Goal: Find specific page/section: Find specific page/section

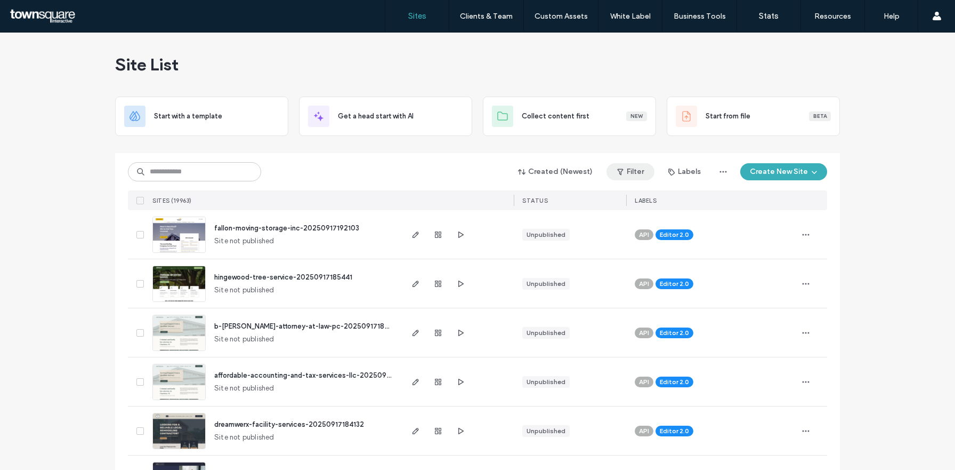
click at [648, 172] on button "Filter" at bounding box center [631, 171] width 48 height 17
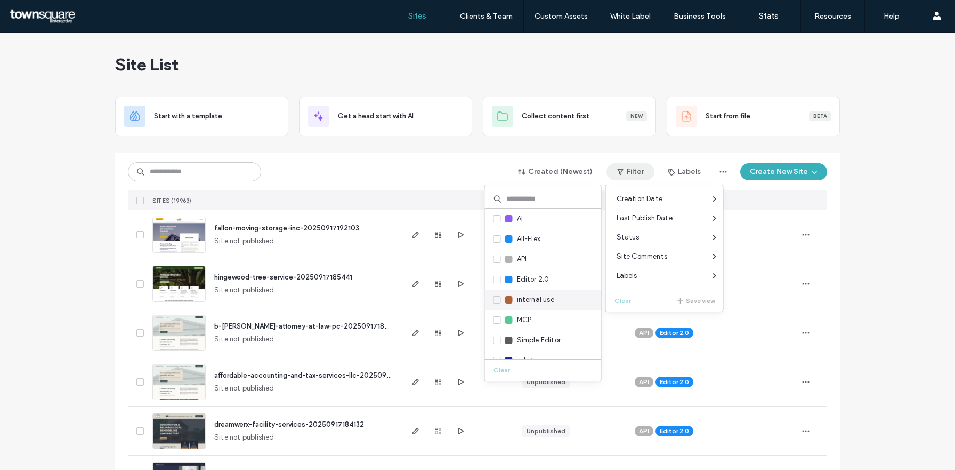
click at [496, 301] on icon at bounding box center [497, 299] width 4 height 3
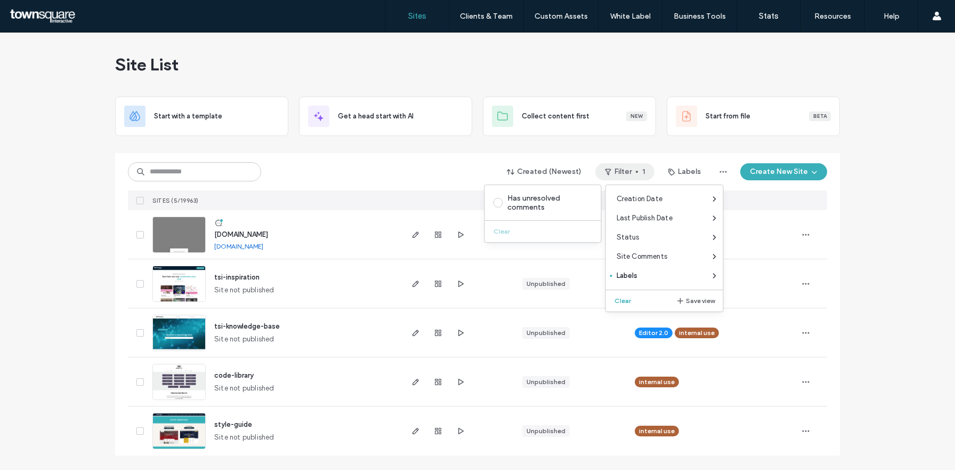
click at [867, 228] on div "Site List Start with a template Get a head start with AI Collect content first …" at bounding box center [477, 251] width 955 height 437
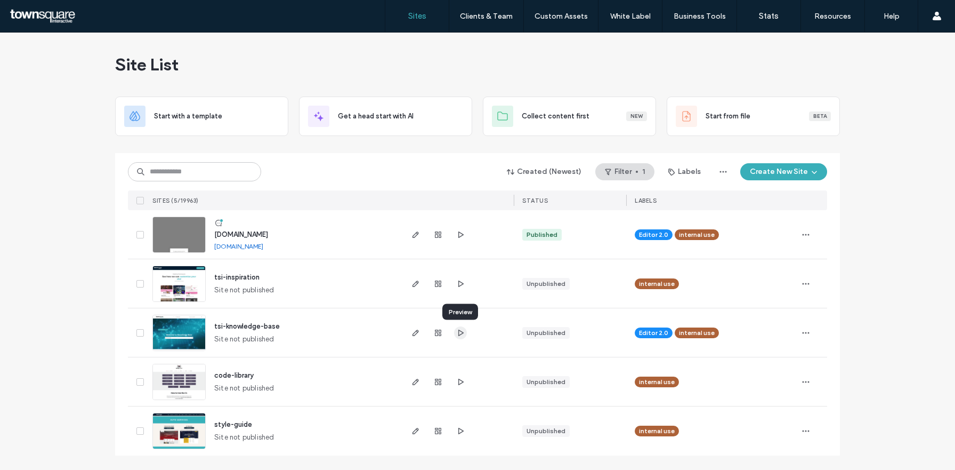
click at [463, 334] on icon "button" at bounding box center [460, 332] width 9 height 9
click at [211, 168] on input at bounding box center [194, 171] width 133 height 19
click at [628, 171] on button "Filter 1" at bounding box center [624, 171] width 59 height 17
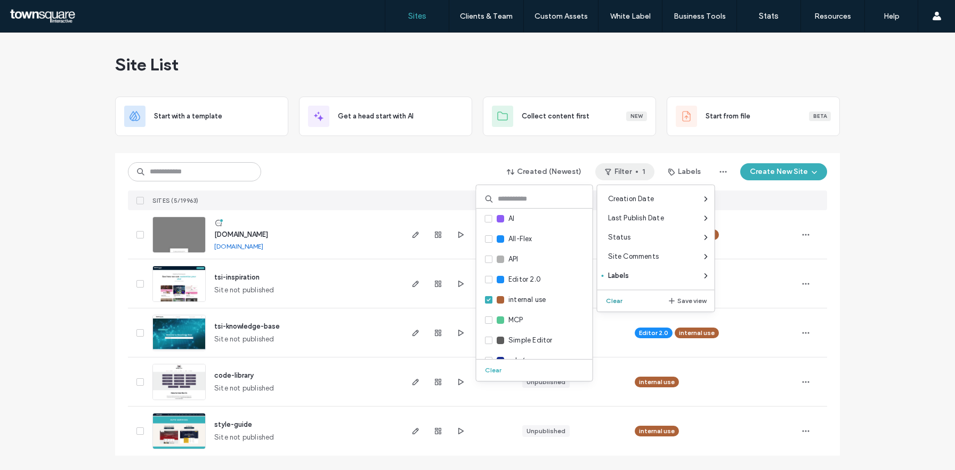
click at [615, 298] on button "Clear" at bounding box center [615, 300] width 27 height 13
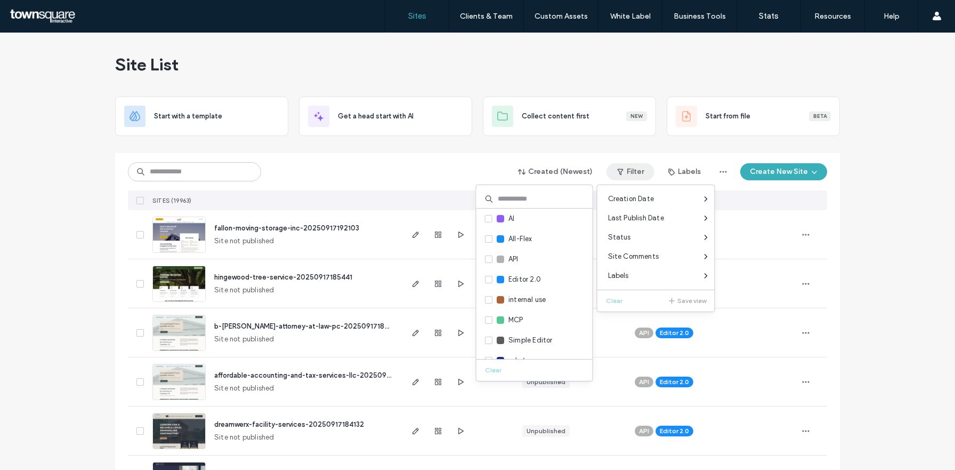
click at [292, 168] on div "Created (Newest) Filter Labels Create New Site" at bounding box center [477, 172] width 699 height 20
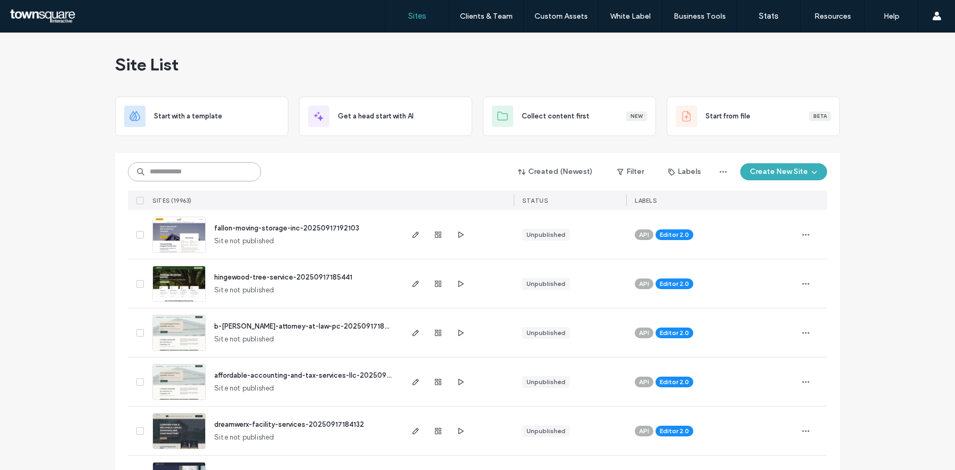
click at [225, 173] on input at bounding box center [194, 171] width 133 height 19
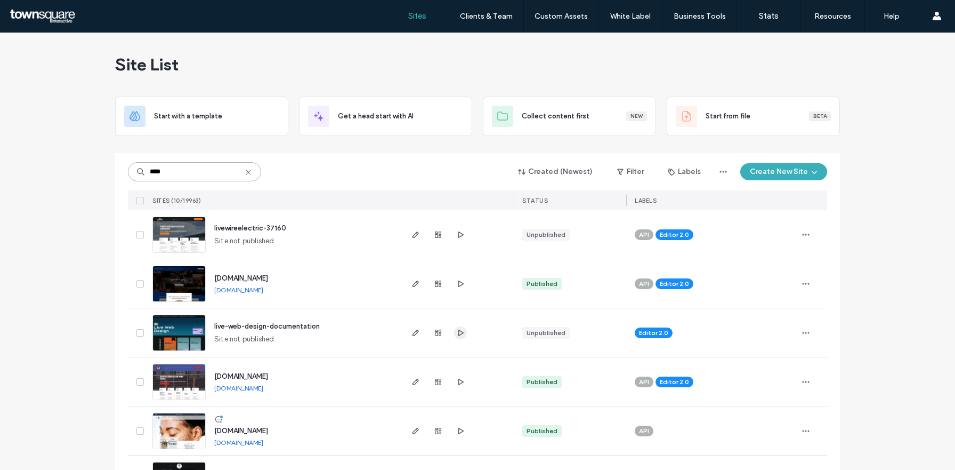
type input "****"
click at [458, 334] on use "button" at bounding box center [460, 332] width 5 height 6
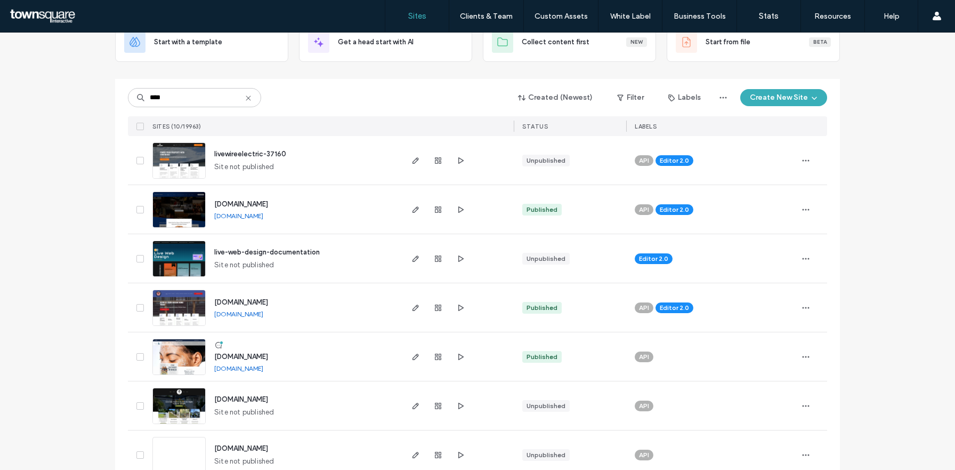
scroll to position [77, 0]
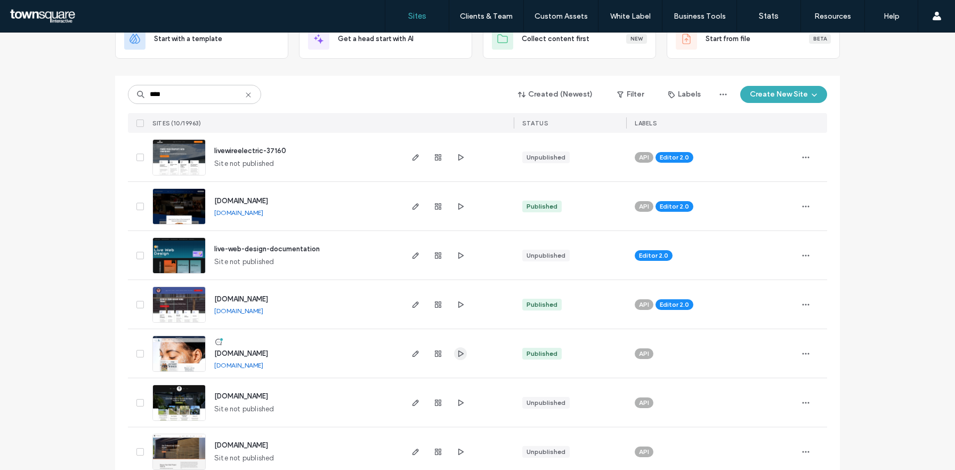
click at [458, 353] on use "button" at bounding box center [460, 353] width 5 height 6
